Goal: Transaction & Acquisition: Obtain resource

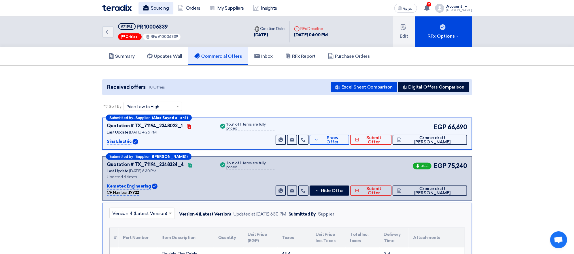
click at [142, 6] on link "Sourcing" at bounding box center [156, 8] width 35 height 12
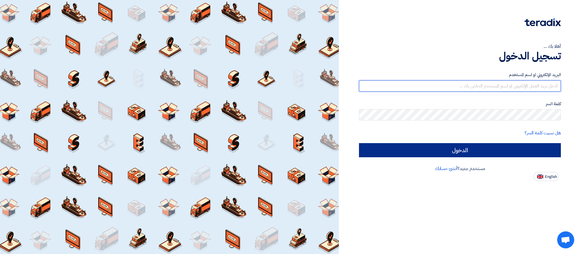
type input "[PERSON_NAME][EMAIL_ADDRESS][DOMAIN_NAME]"
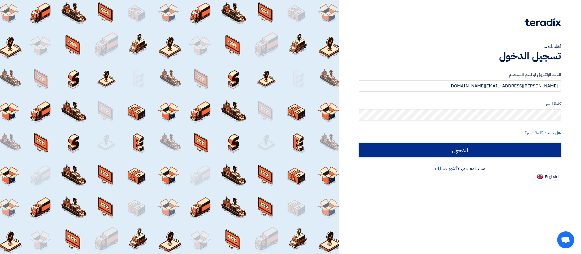
click at [407, 154] on input "الدخول" at bounding box center [460, 150] width 202 height 14
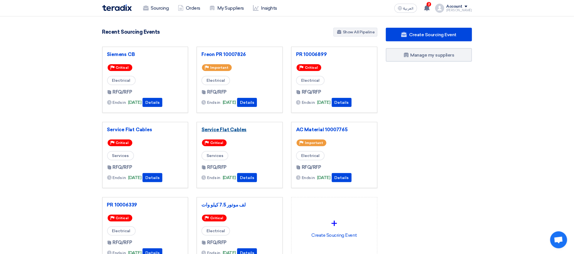
click at [236, 131] on link "Service Flat Cables" at bounding box center [239, 130] width 77 height 6
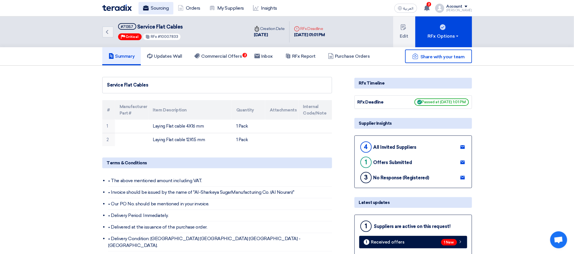
click at [146, 7] on use at bounding box center [146, 7] width 6 height 5
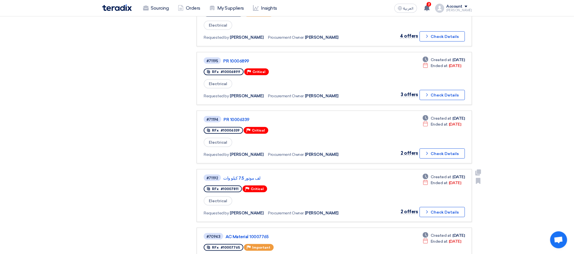
scroll to position [255, 0]
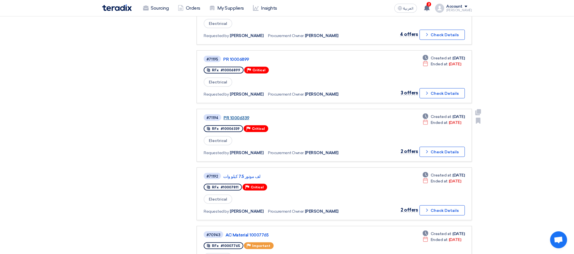
click at [240, 116] on link "PR 10006339" at bounding box center [295, 118] width 142 height 5
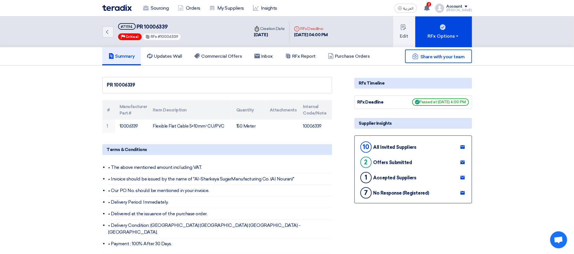
click at [209, 43] on div "Back #71194 PR 10006339 Priority Critical RFx #10006339" at bounding box center [175, 31] width 147 height 31
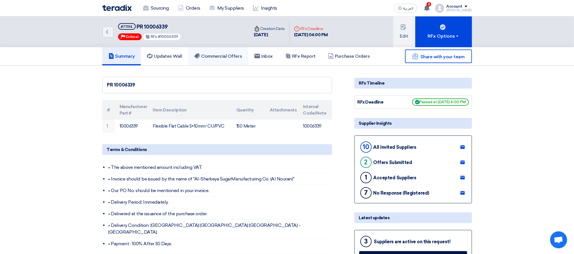
click at [214, 54] on h5 "Commercial Offers" at bounding box center [218, 57] width 48 height 6
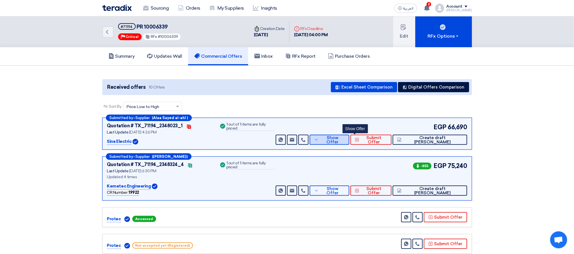
click at [345, 140] on span "Show Offer" at bounding box center [332, 140] width 25 height 9
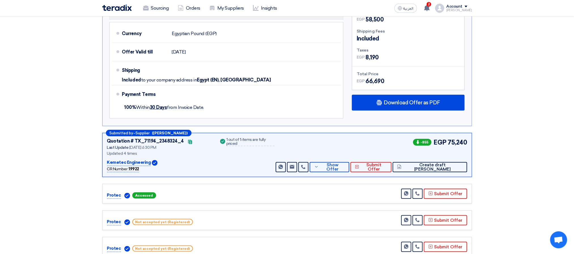
scroll to position [255, 0]
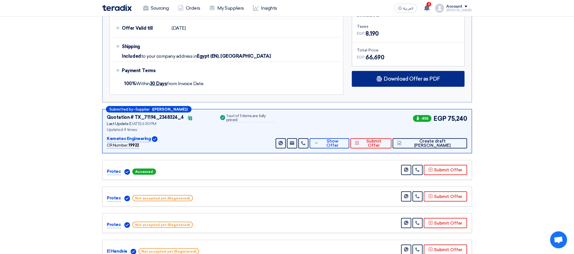
click at [393, 73] on div "Download Offer as PDF" at bounding box center [408, 79] width 113 height 16
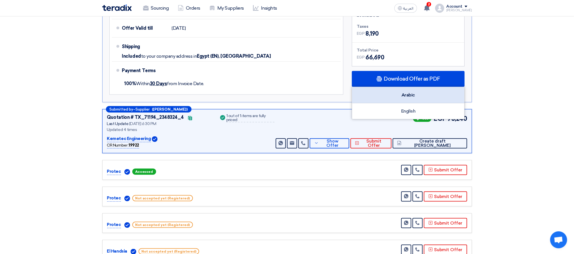
click at [408, 96] on div "Arabic" at bounding box center [408, 95] width 112 height 16
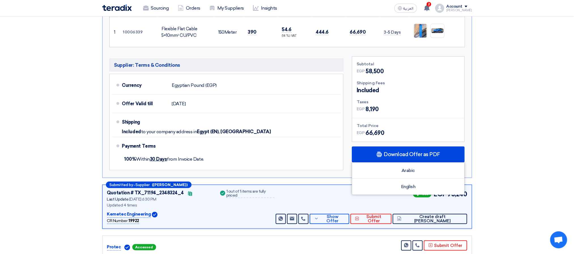
scroll to position [0, 0]
